Goal: Find specific page/section: Find specific page/section

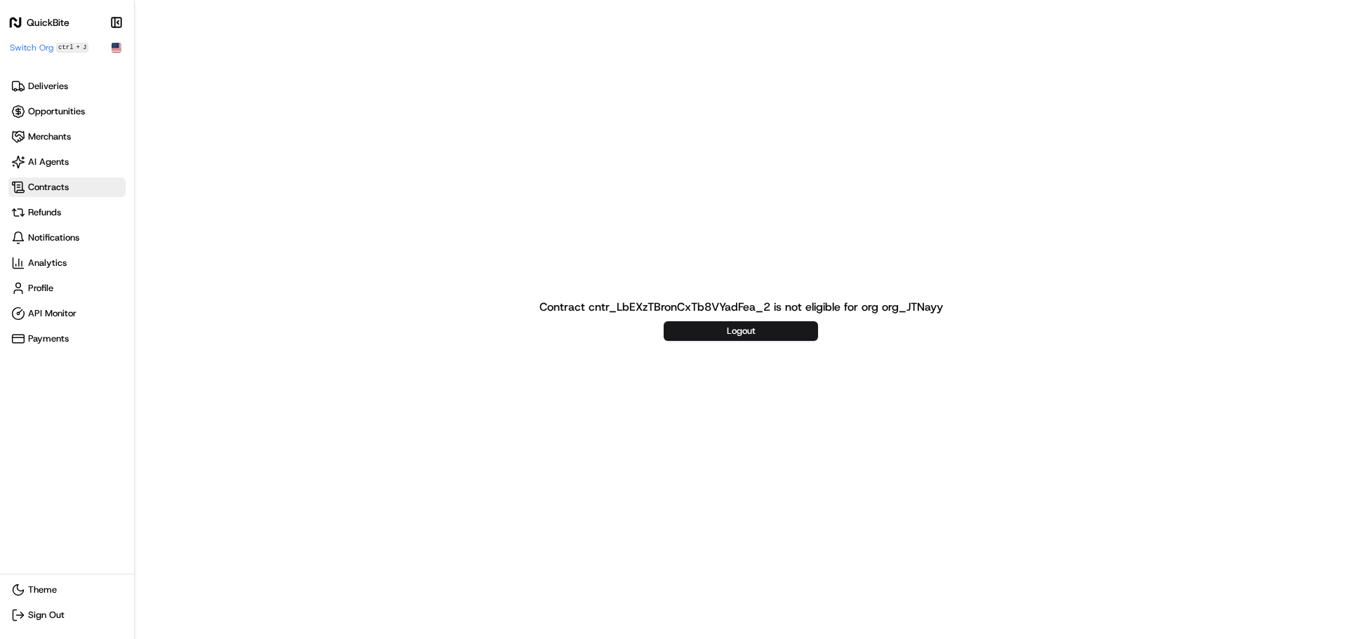
click at [66, 187] on span "Contracts" at bounding box center [48, 187] width 41 height 13
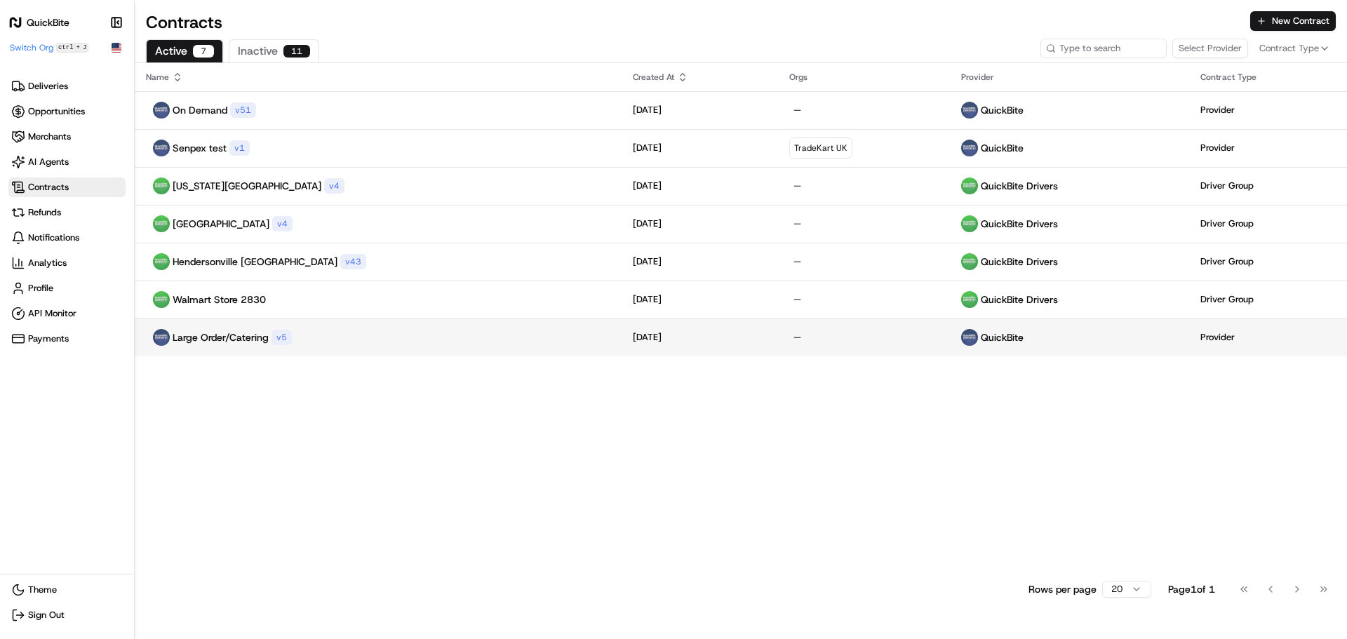
click at [303, 344] on div "Large Order/Catering v 5" at bounding box center [378, 337] width 465 height 17
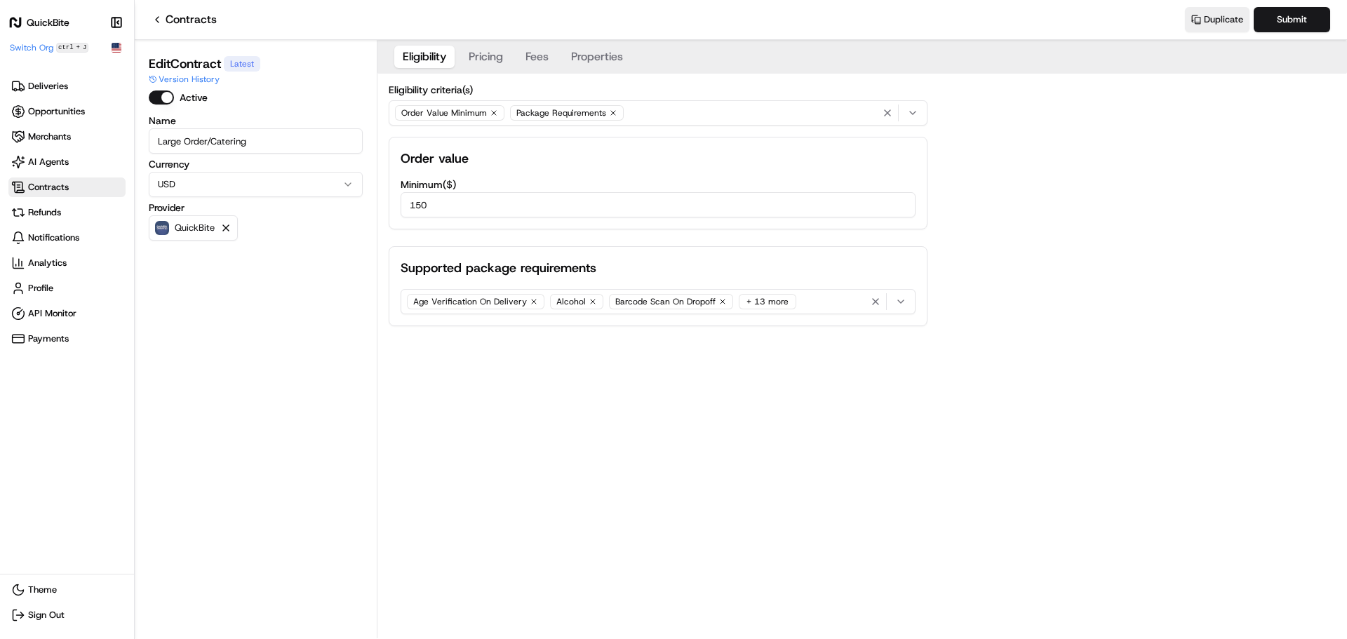
click at [497, 55] on button "Pricing" at bounding box center [485, 57] width 51 height 22
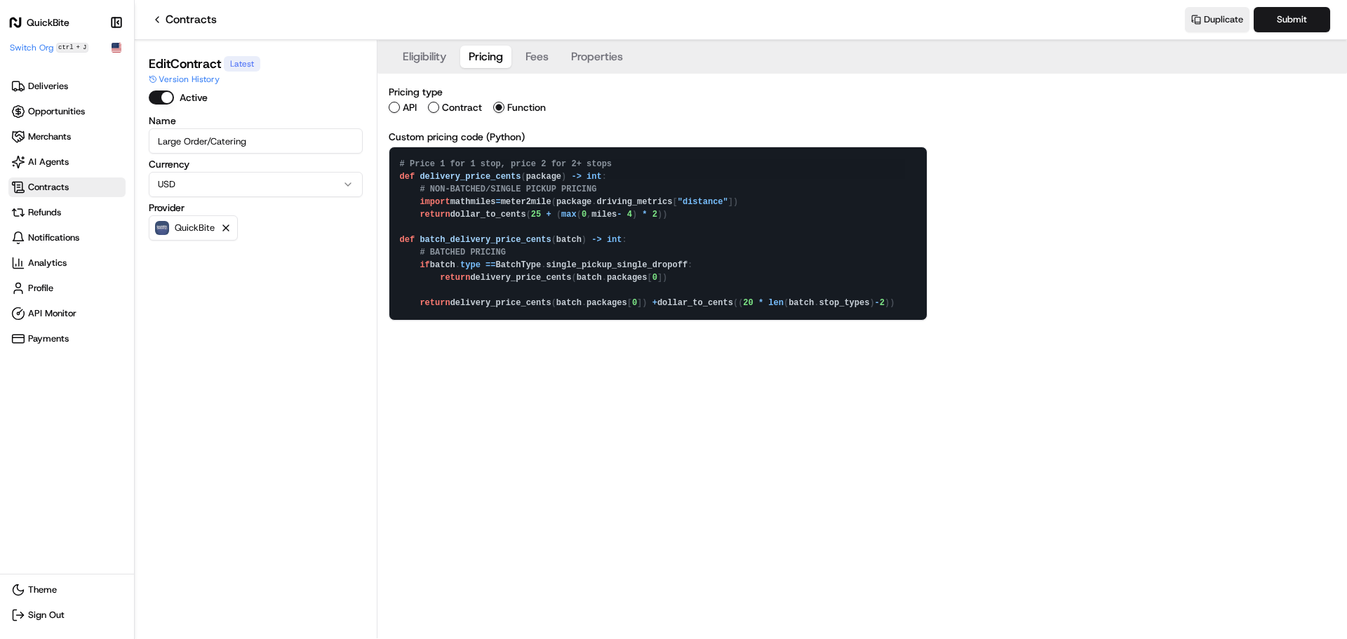
click at [80, 184] on span "Contracts" at bounding box center [67, 187] width 112 height 14
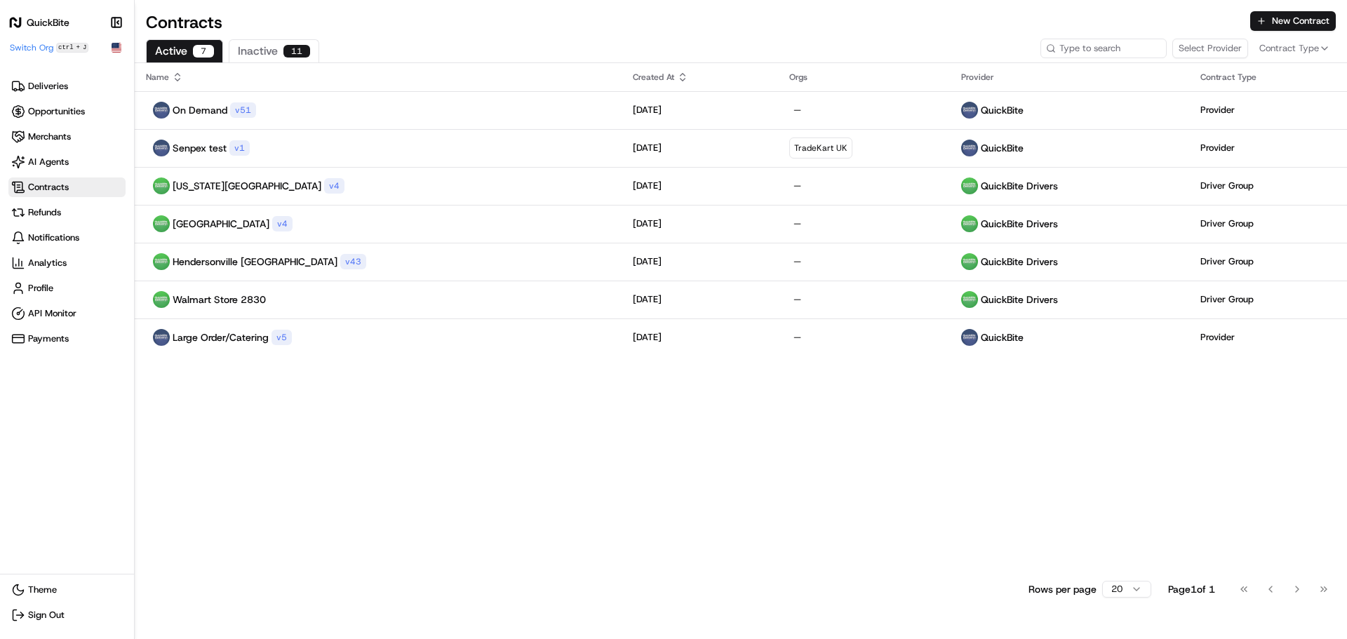
click at [279, 39] on div "Contracts New Contract Active 7 Inactive 11 Select Provider Contract Type Name …" at bounding box center [741, 319] width 1213 height 639
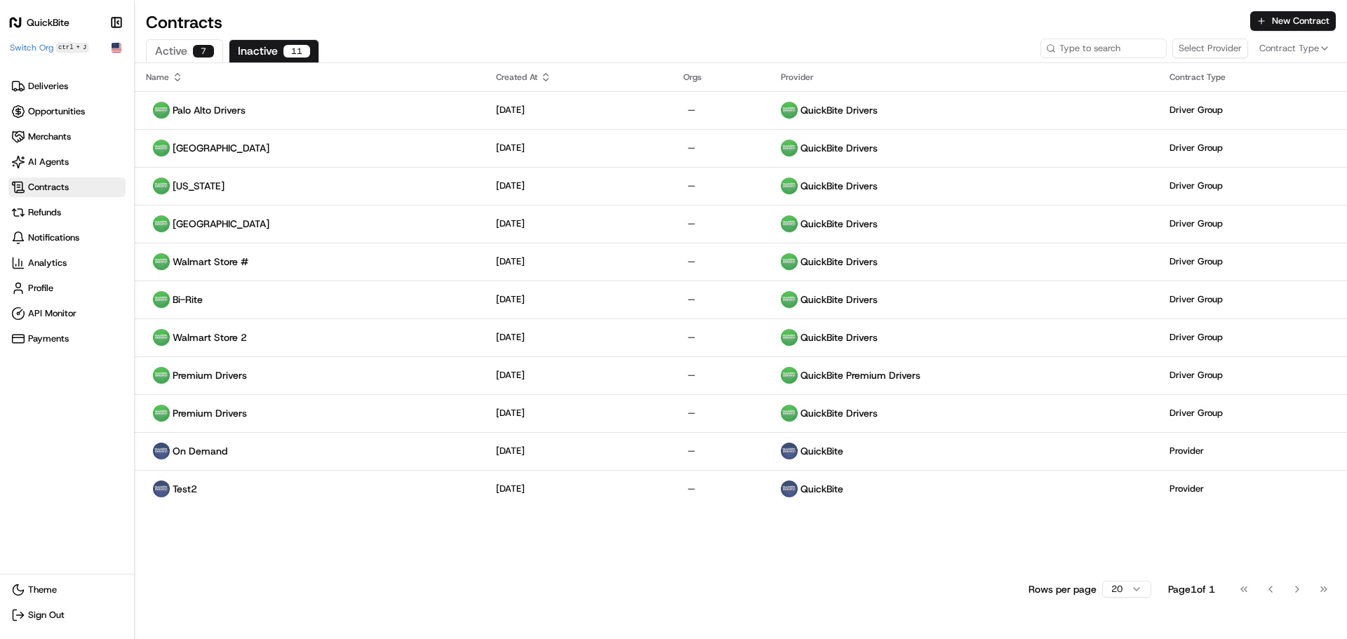
click at [273, 51] on button "Inactive 11" at bounding box center [274, 50] width 91 height 23
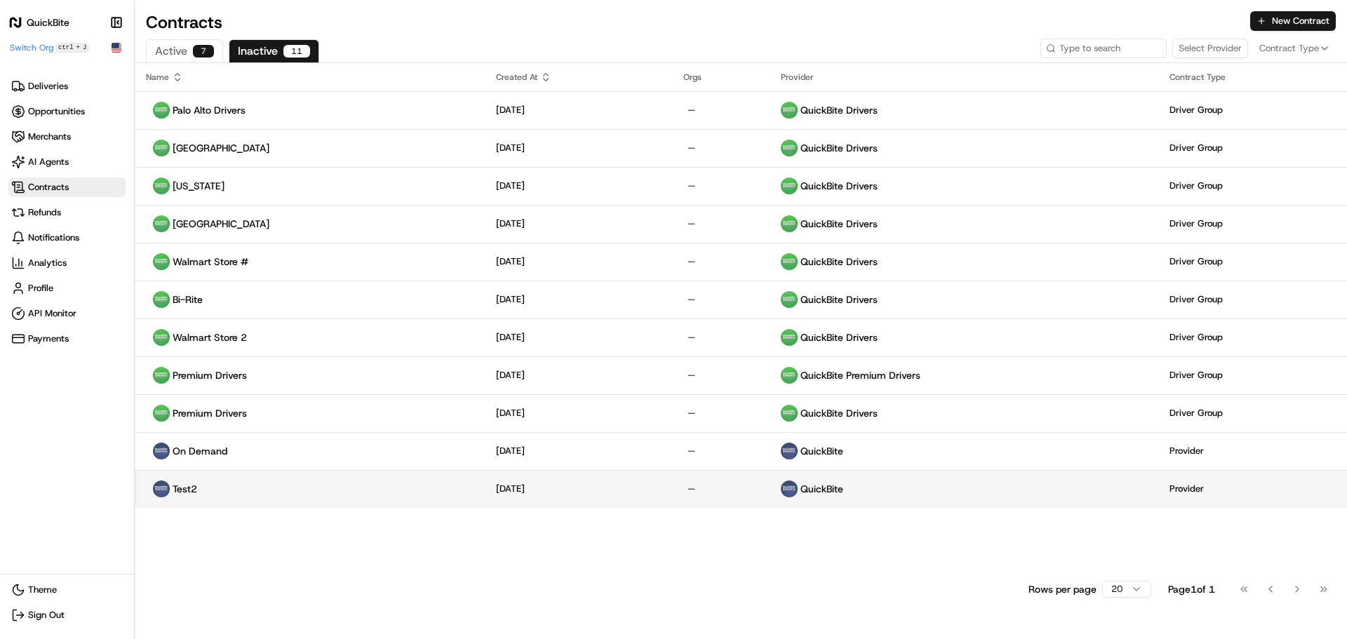
click at [269, 491] on div "Test2" at bounding box center [310, 489] width 328 height 17
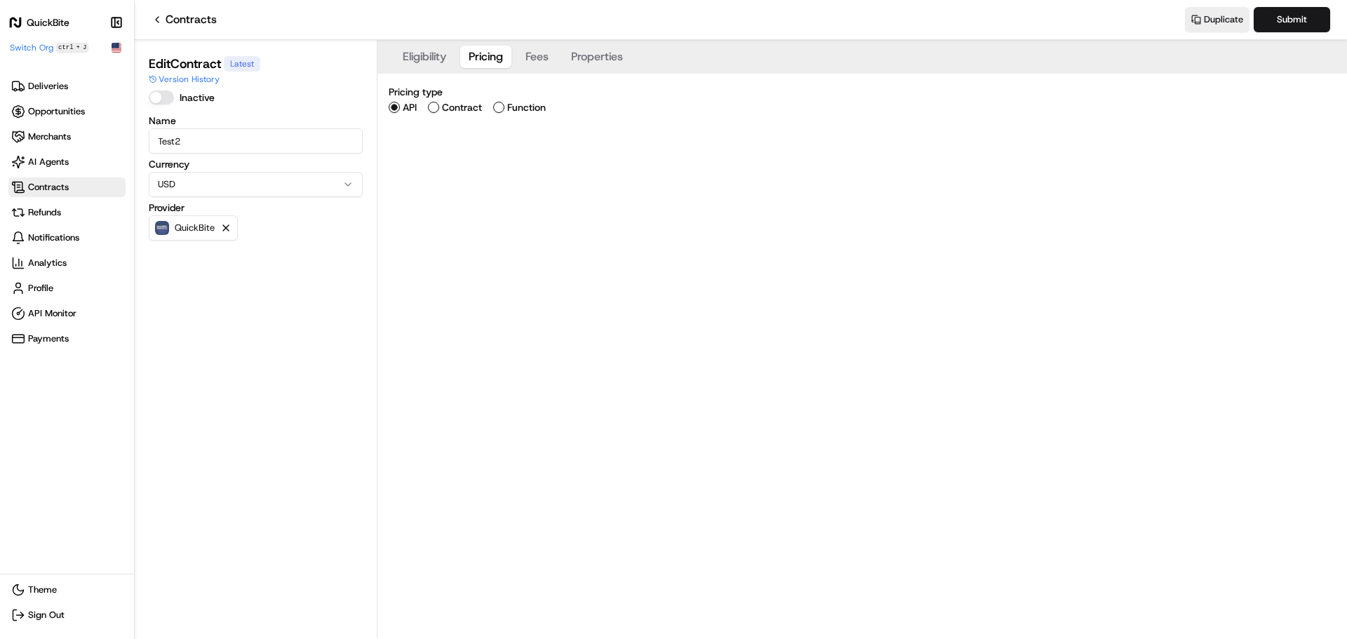
click at [481, 53] on button "Pricing" at bounding box center [485, 57] width 51 height 22
click at [78, 185] on span "Contracts" at bounding box center [67, 187] width 112 height 14
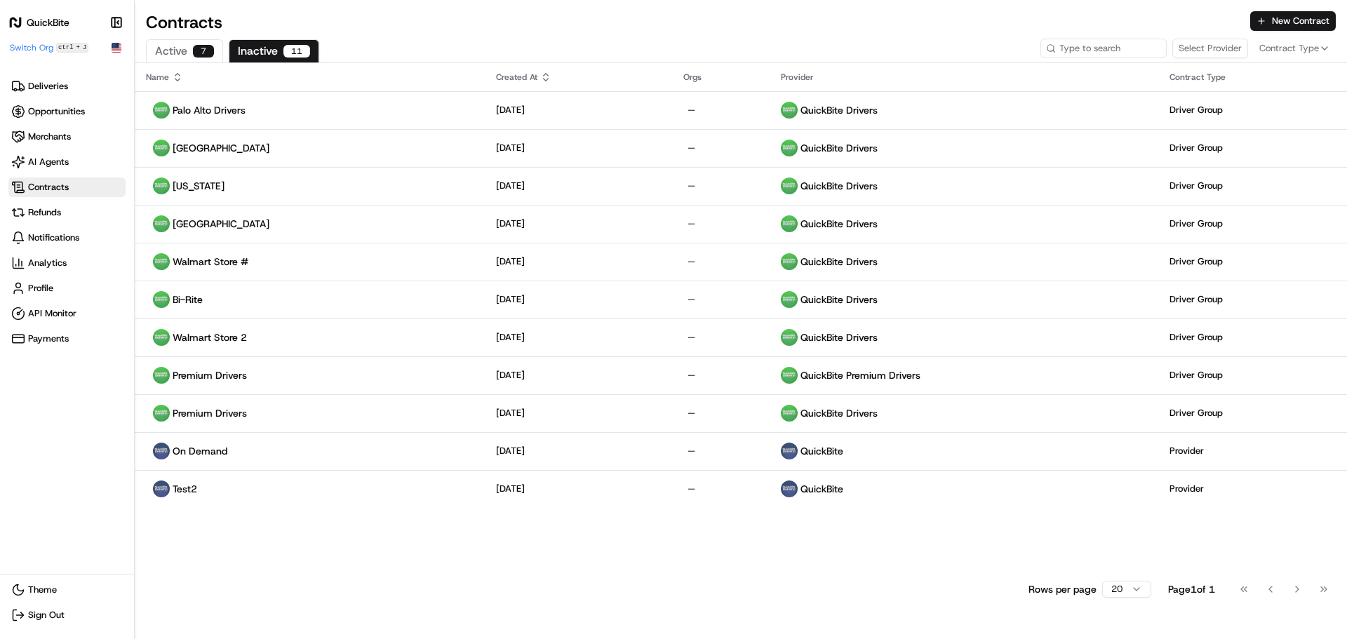
click at [272, 46] on button "Inactive 11" at bounding box center [274, 50] width 91 height 23
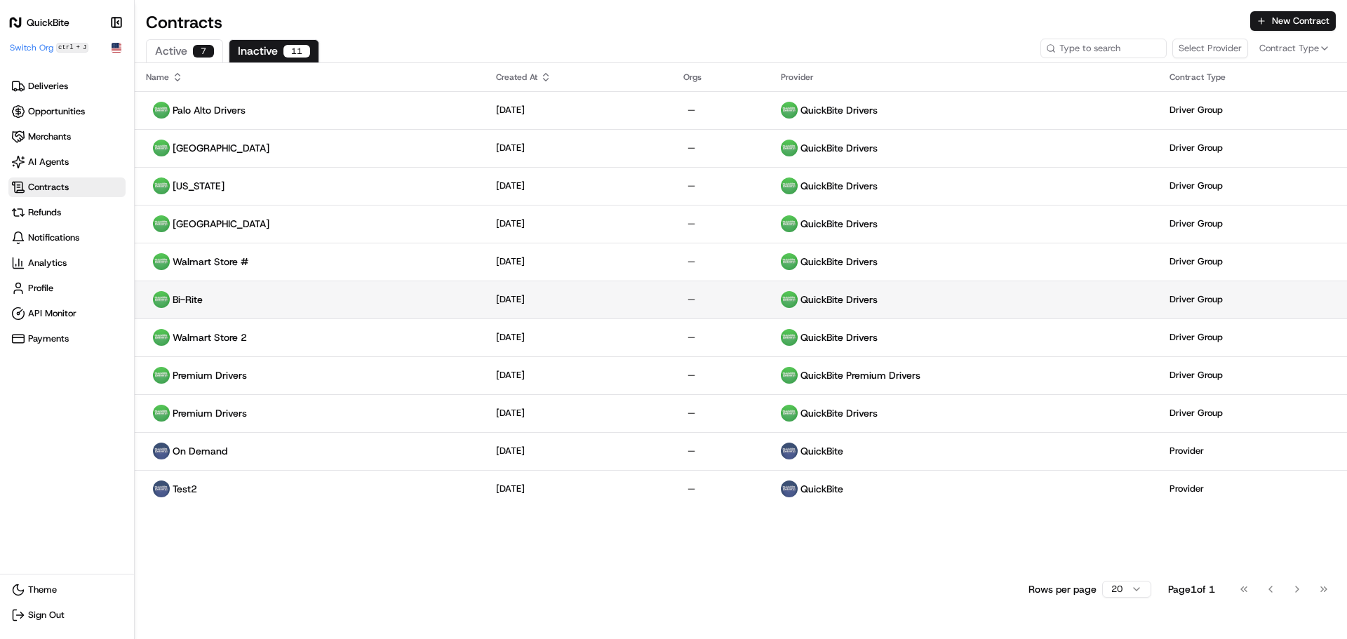
click at [283, 293] on div "Bi-Rite" at bounding box center [310, 299] width 328 height 17
